Goal: Transaction & Acquisition: Download file/media

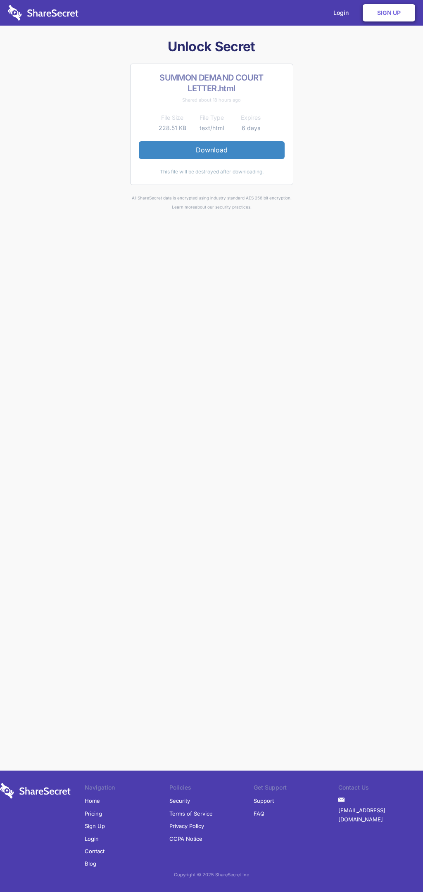
click at [212, 150] on link "Download" at bounding box center [212, 149] width 146 height 17
